Goal: Task Accomplishment & Management: Use online tool/utility

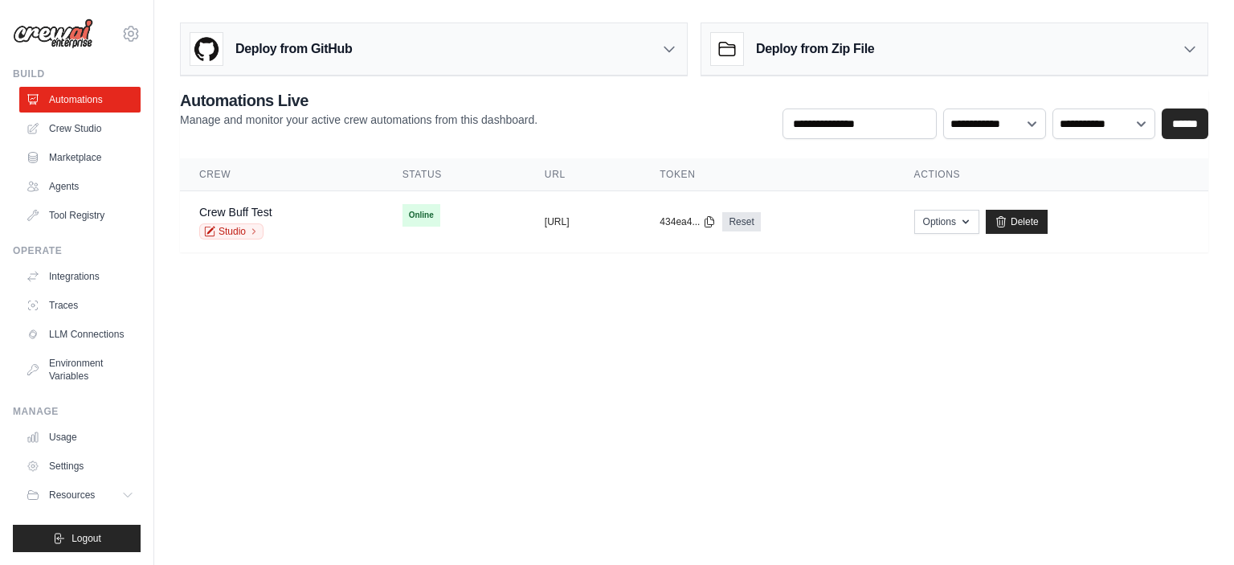
click at [672, 52] on icon at bounding box center [669, 49] width 16 height 16
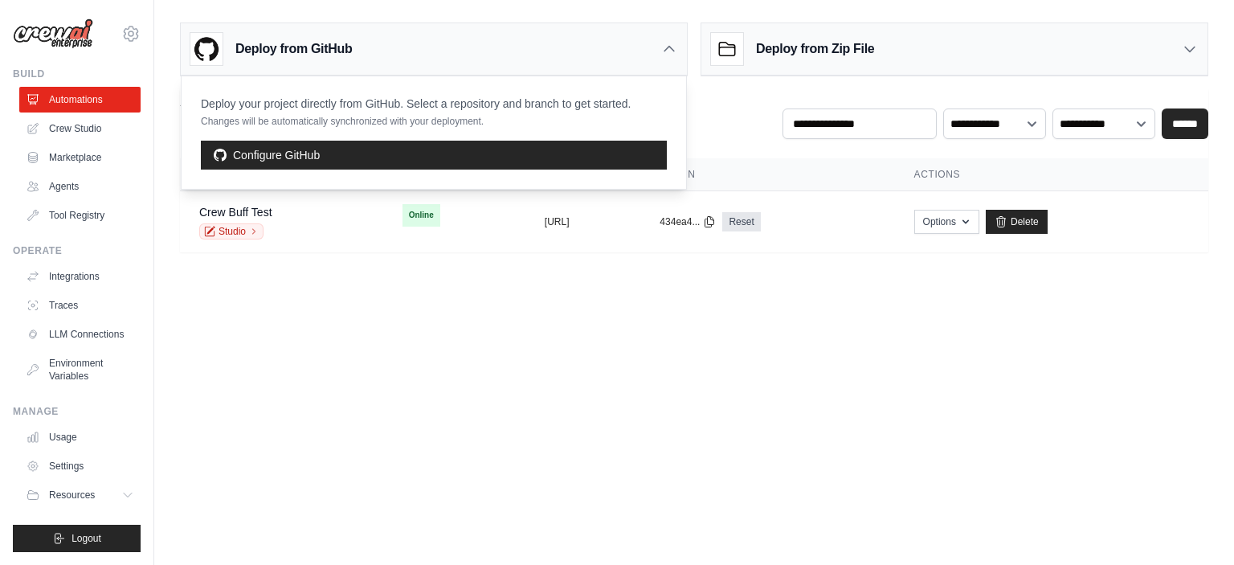
click at [672, 52] on icon at bounding box center [669, 49] width 16 height 16
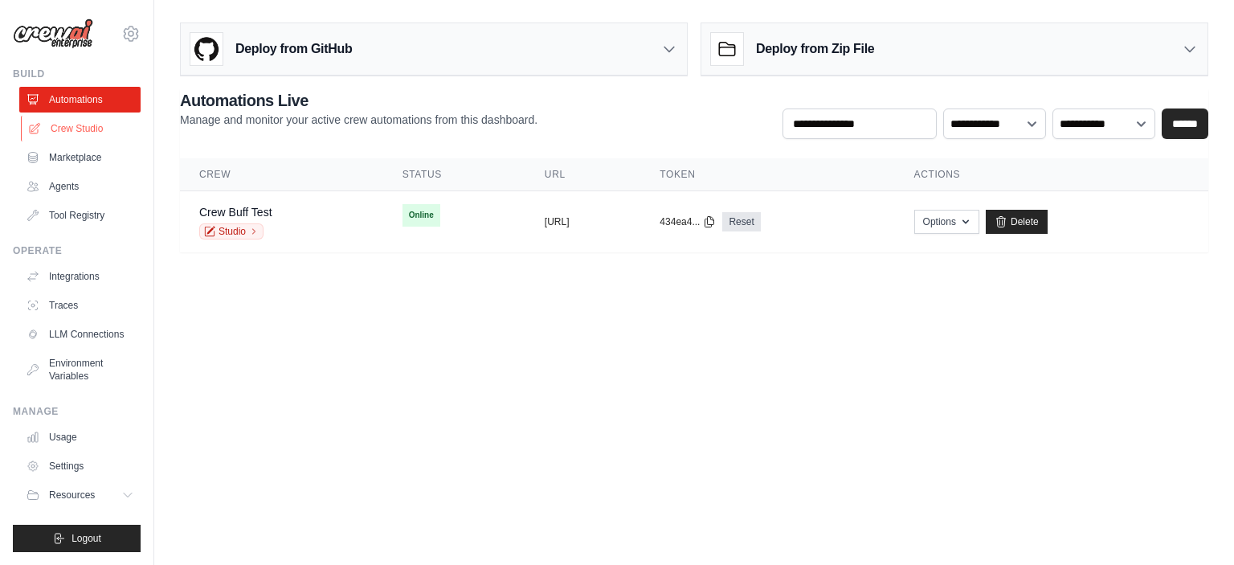
click at [71, 131] on link "Crew Studio" at bounding box center [81, 129] width 121 height 26
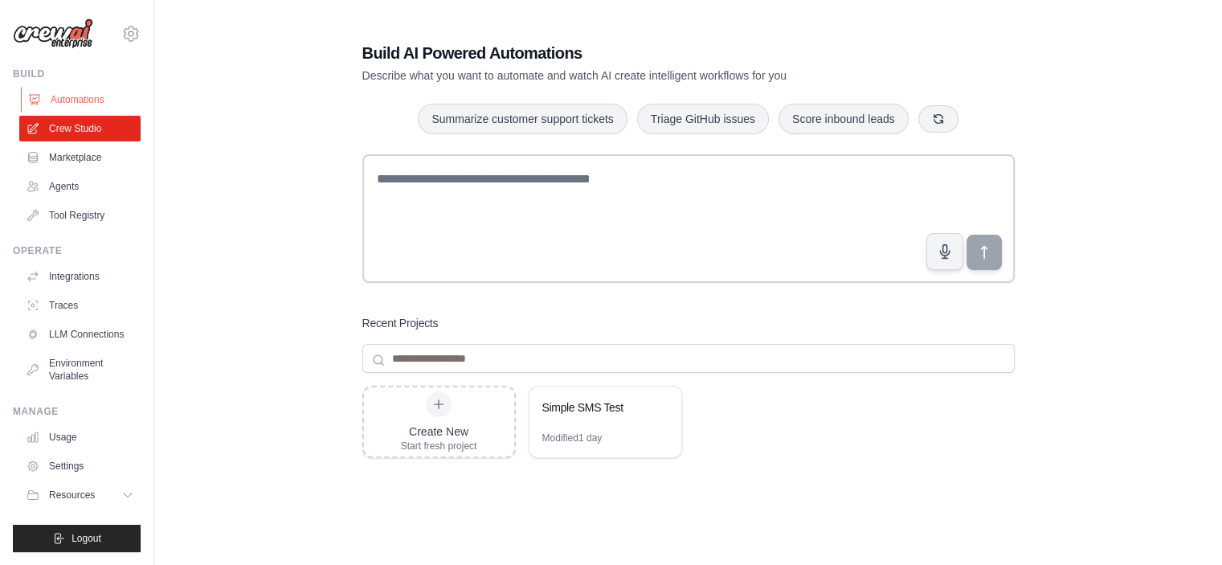
click at [56, 92] on link "Automations" at bounding box center [81, 100] width 121 height 26
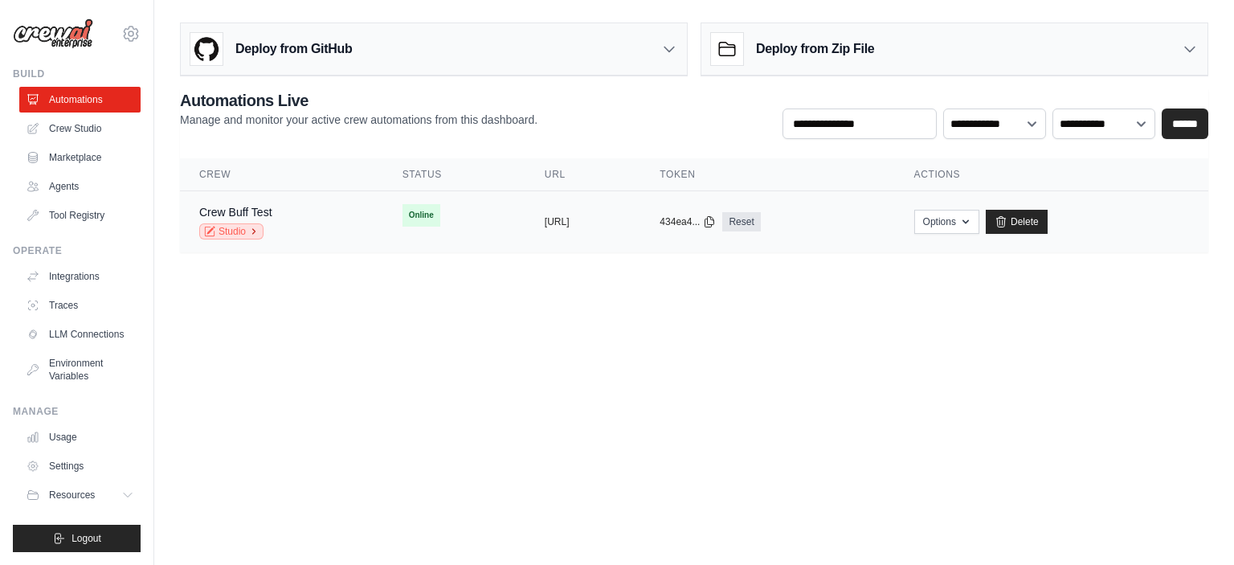
click at [255, 231] on icon at bounding box center [254, 231] width 2 height 5
click at [442, 220] on td "Online" at bounding box center [454, 215] width 142 height 48
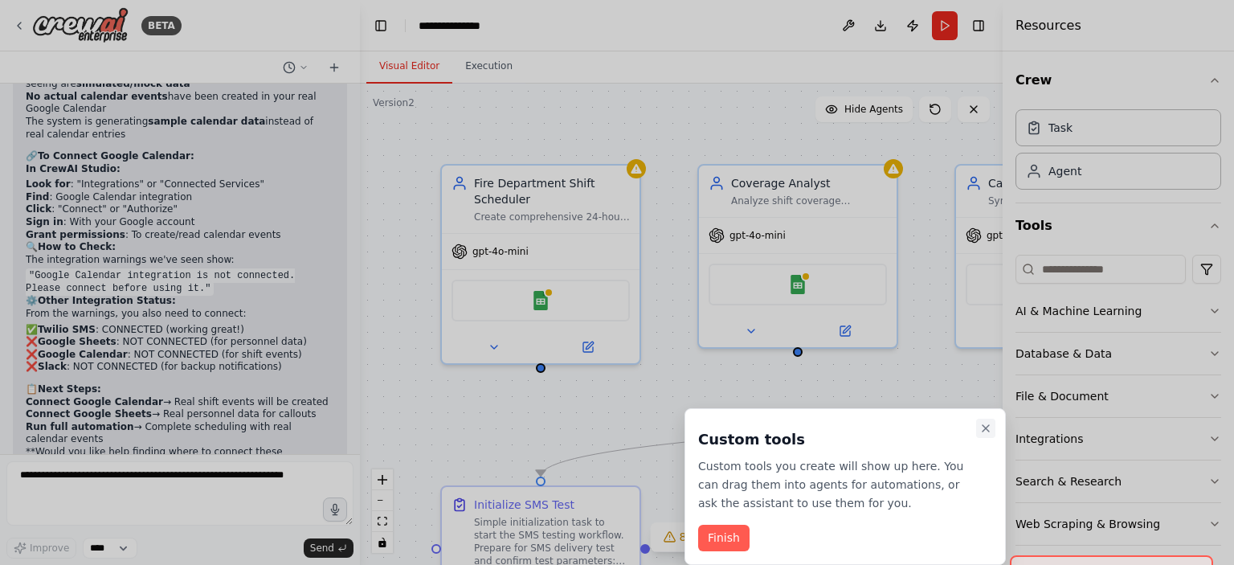
click at [987, 427] on icon "Close walkthrough" at bounding box center [985, 428] width 13 height 13
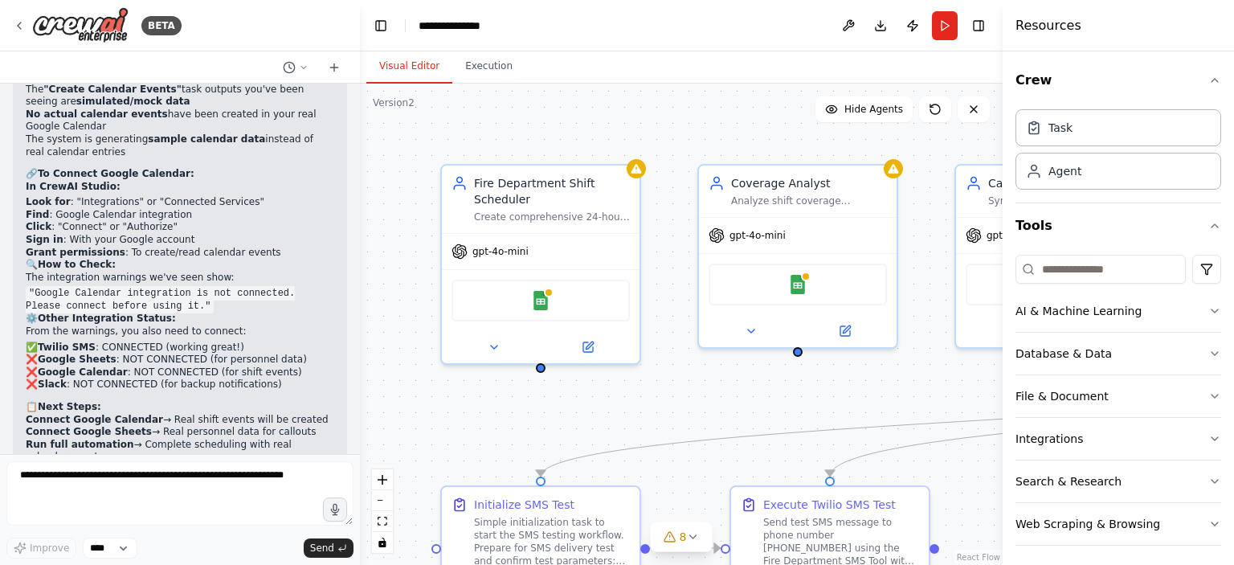
scroll to position [30180, 0]
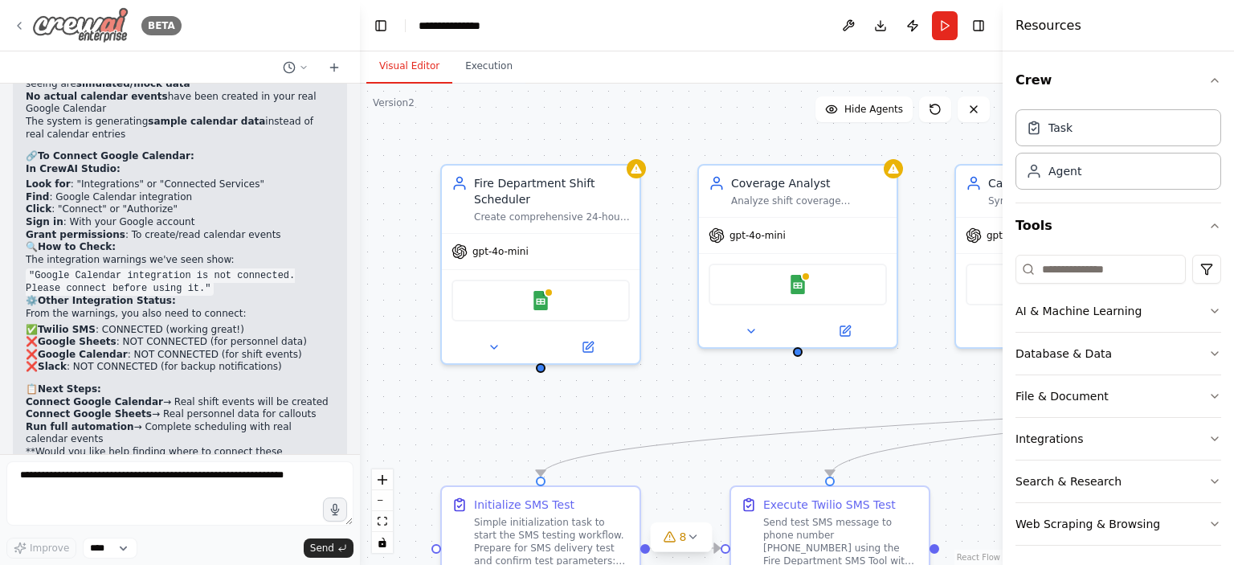
click at [18, 30] on icon at bounding box center [19, 25] width 13 height 13
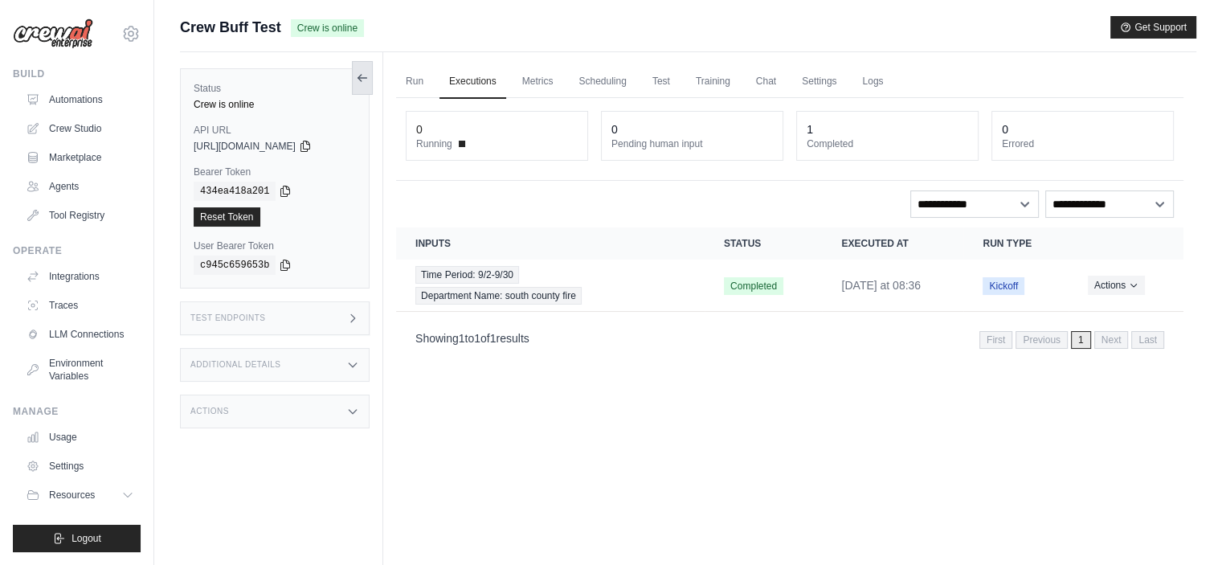
click at [358, 80] on icon at bounding box center [362, 78] width 13 height 13
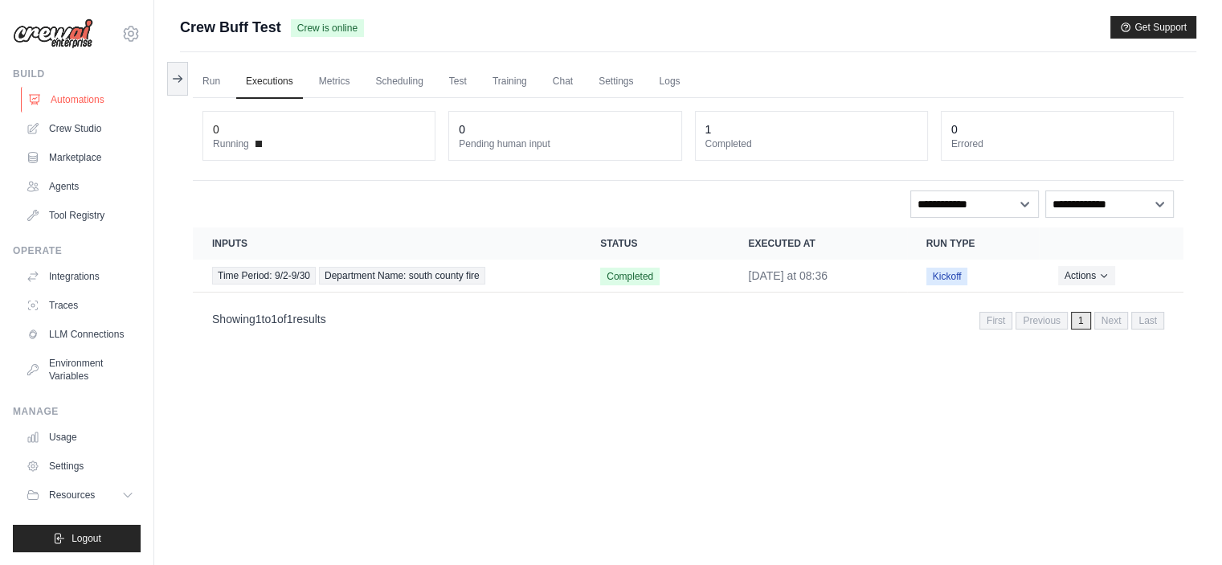
click at [54, 96] on link "Automations" at bounding box center [81, 100] width 121 height 26
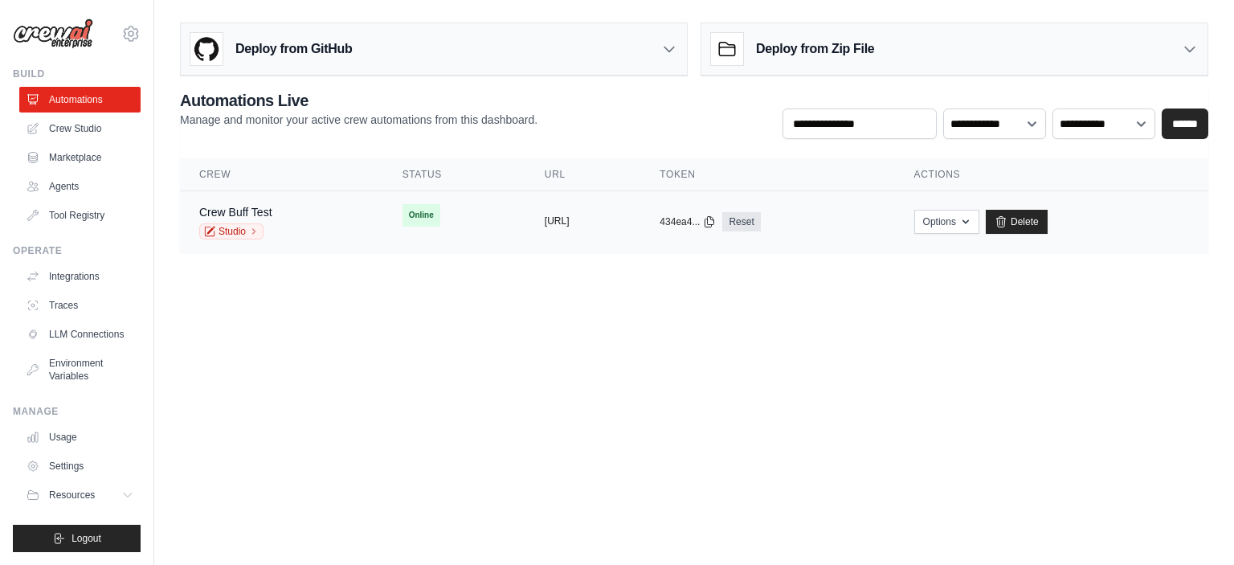
click at [559, 223] on button "https://crewbufftest-dad465e0-3926-" at bounding box center [557, 221] width 25 height 13
click at [559, 218] on button "[URL]" at bounding box center [557, 221] width 25 height 13
click at [972, 215] on icon "button" at bounding box center [965, 221] width 13 height 13
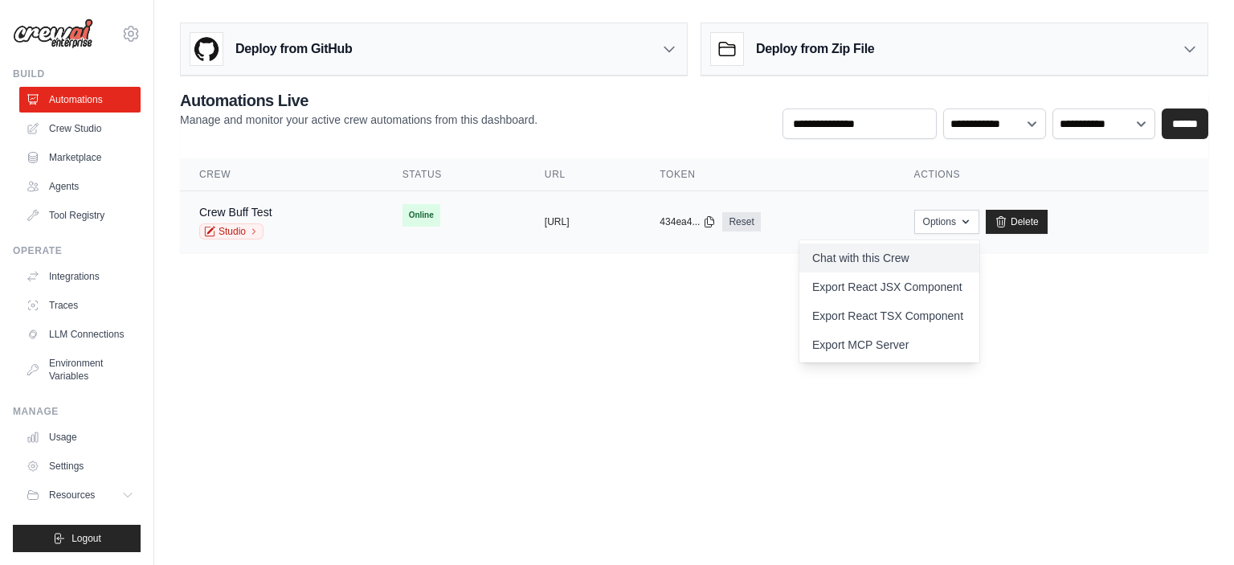
click at [948, 251] on link "Chat with this Crew" at bounding box center [889, 257] width 180 height 29
click at [73, 133] on link "Crew Studio" at bounding box center [81, 129] width 121 height 26
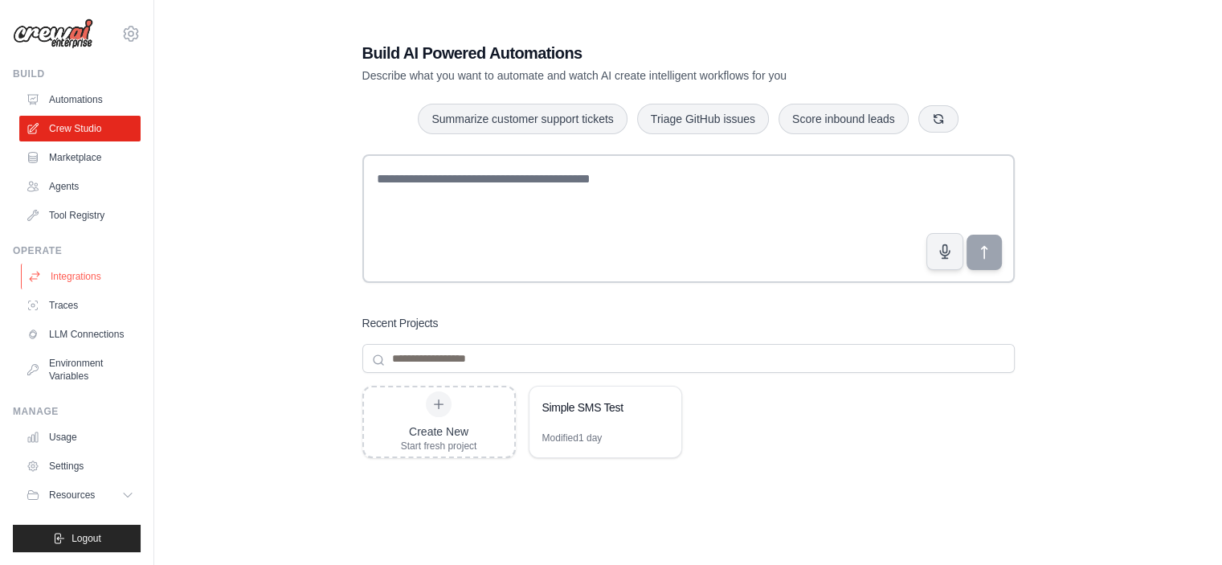
click at [84, 280] on link "Integrations" at bounding box center [81, 277] width 121 height 26
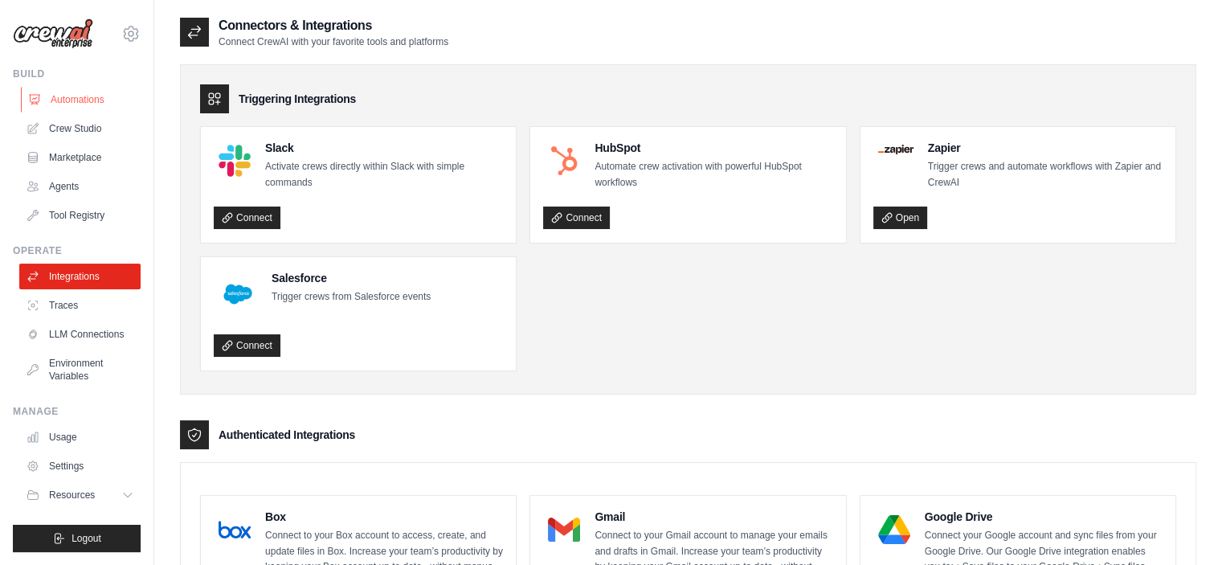
click at [65, 95] on link "Automations" at bounding box center [81, 100] width 121 height 26
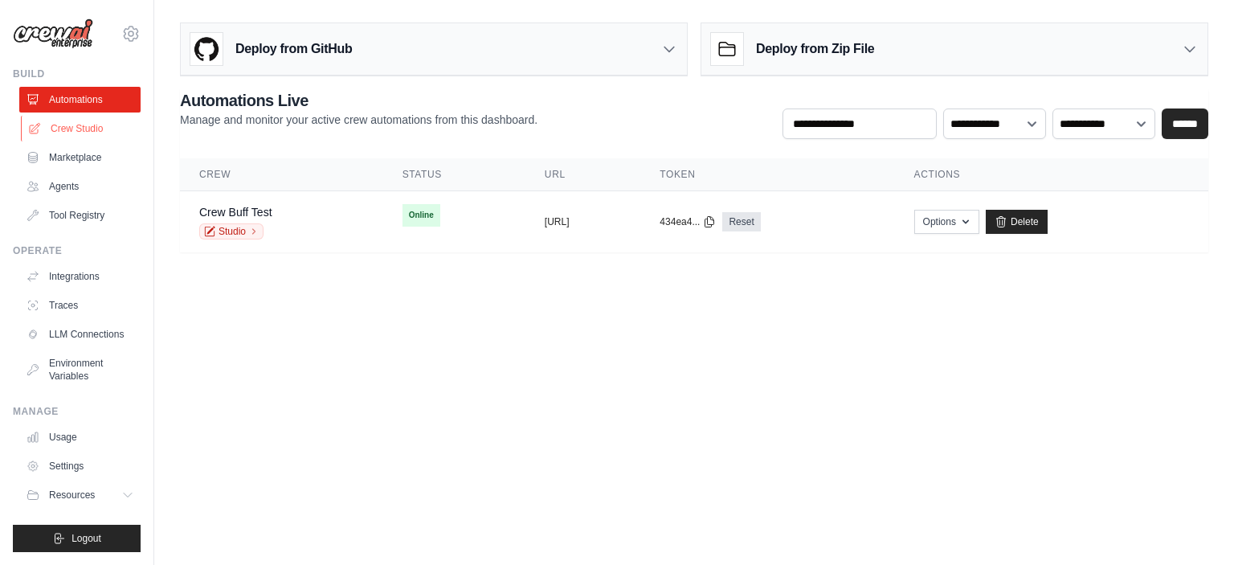
click at [70, 128] on link "Crew Studio" at bounding box center [81, 129] width 121 height 26
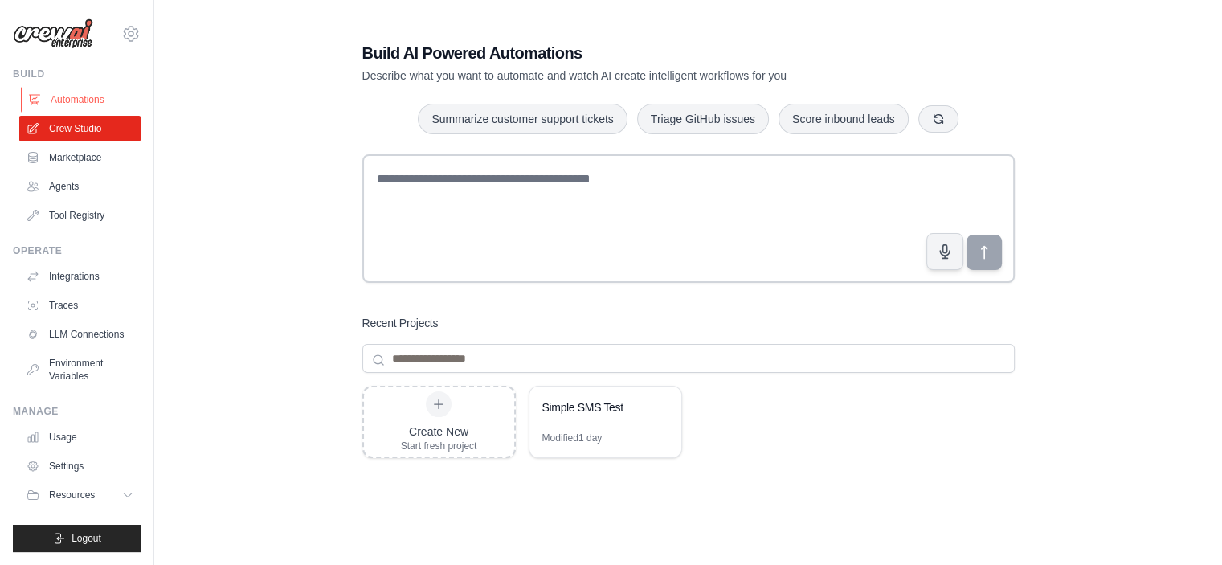
click at [81, 97] on link "Automations" at bounding box center [81, 100] width 121 height 26
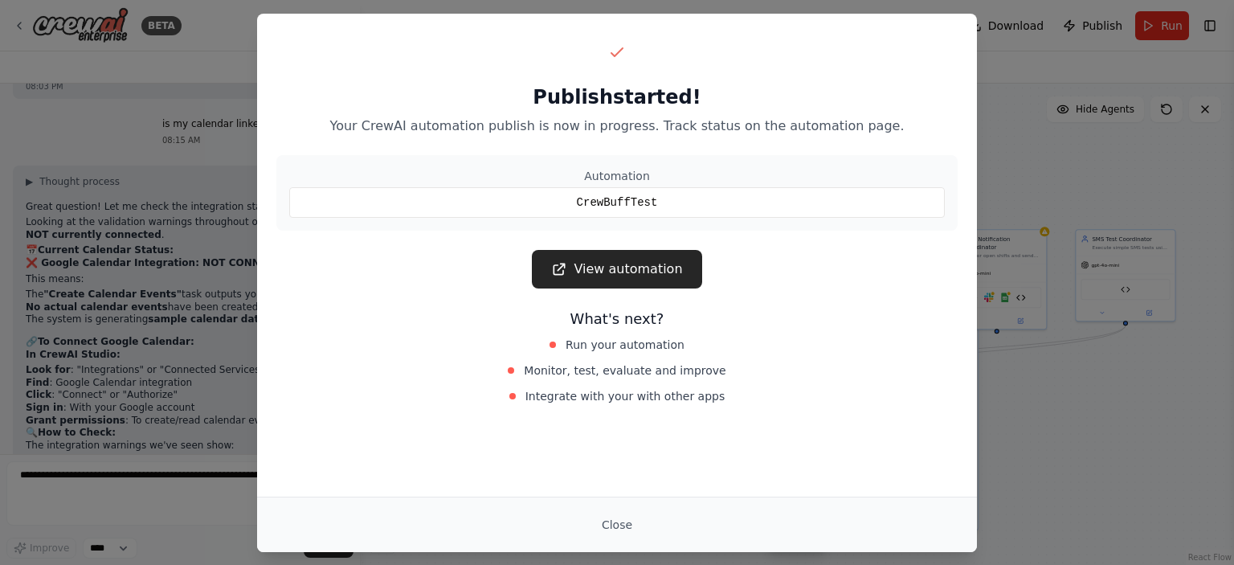
click at [650, 263] on link "View automation" at bounding box center [617, 269] width 170 height 39
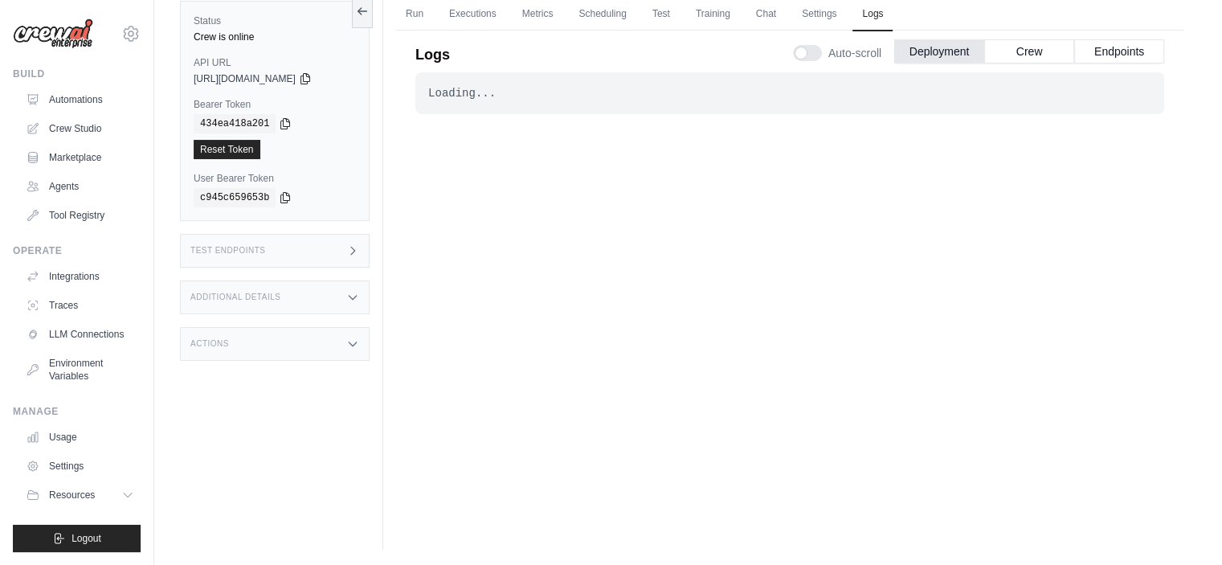
drag, startPoint x: 686, startPoint y: 160, endPoint x: 489, endPoint y: 583, distance: 466.6
click at [489, 564] on html "[EMAIL_ADDRESS][DOMAIN_NAME] Settings Build Automations Crew Studio" at bounding box center [611, 249] width 1222 height 633
